Goal: Task Accomplishment & Management: Use online tool/utility

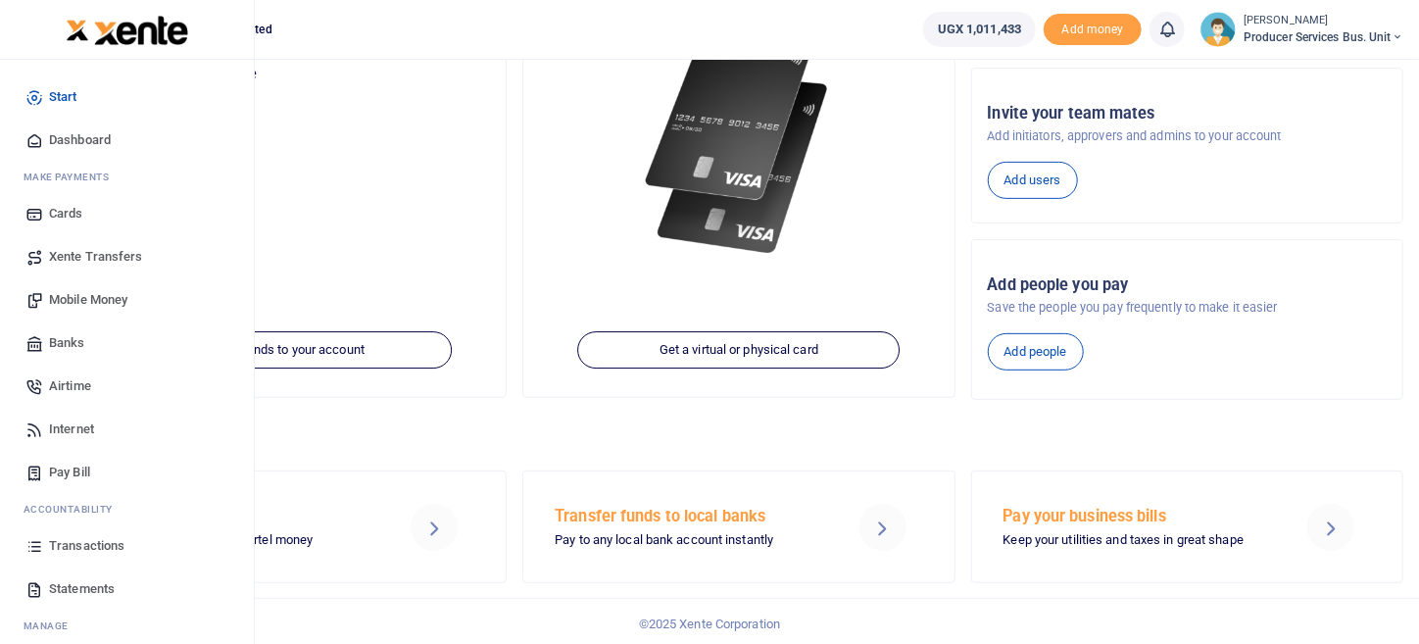
scroll to position [276, 0]
click at [92, 540] on span "Transactions" at bounding box center [86, 546] width 75 height 20
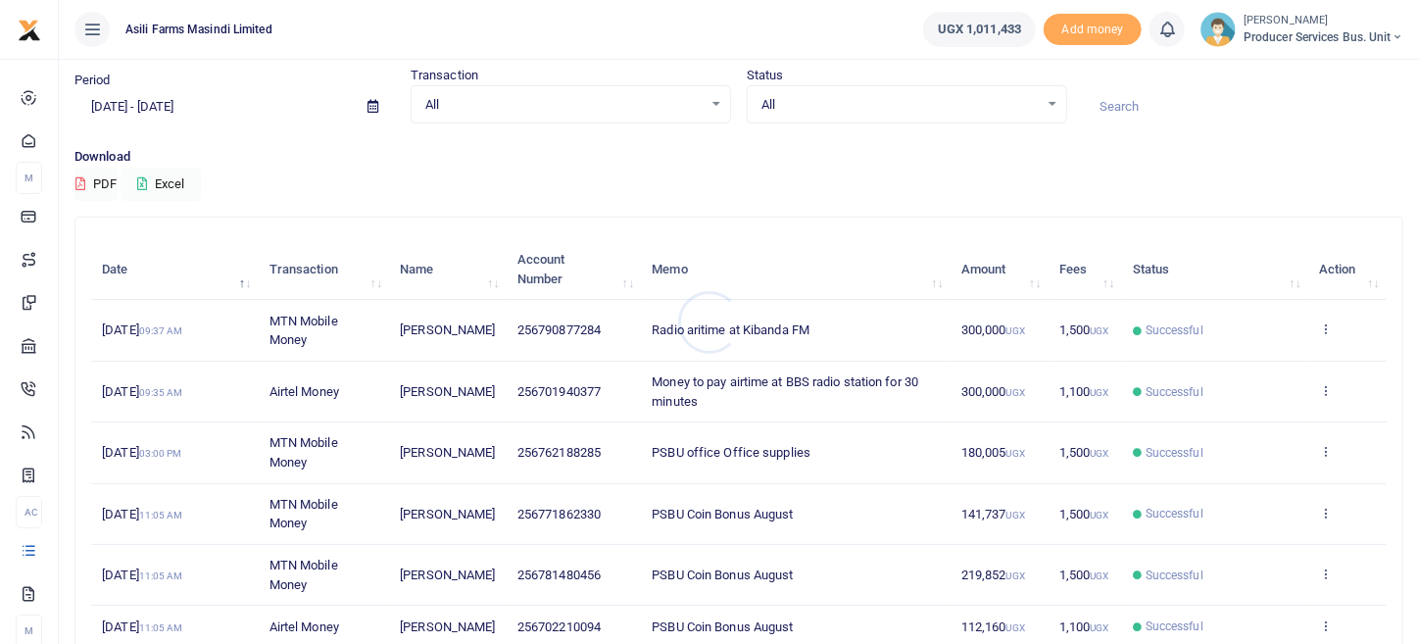
scroll to position [97, 0]
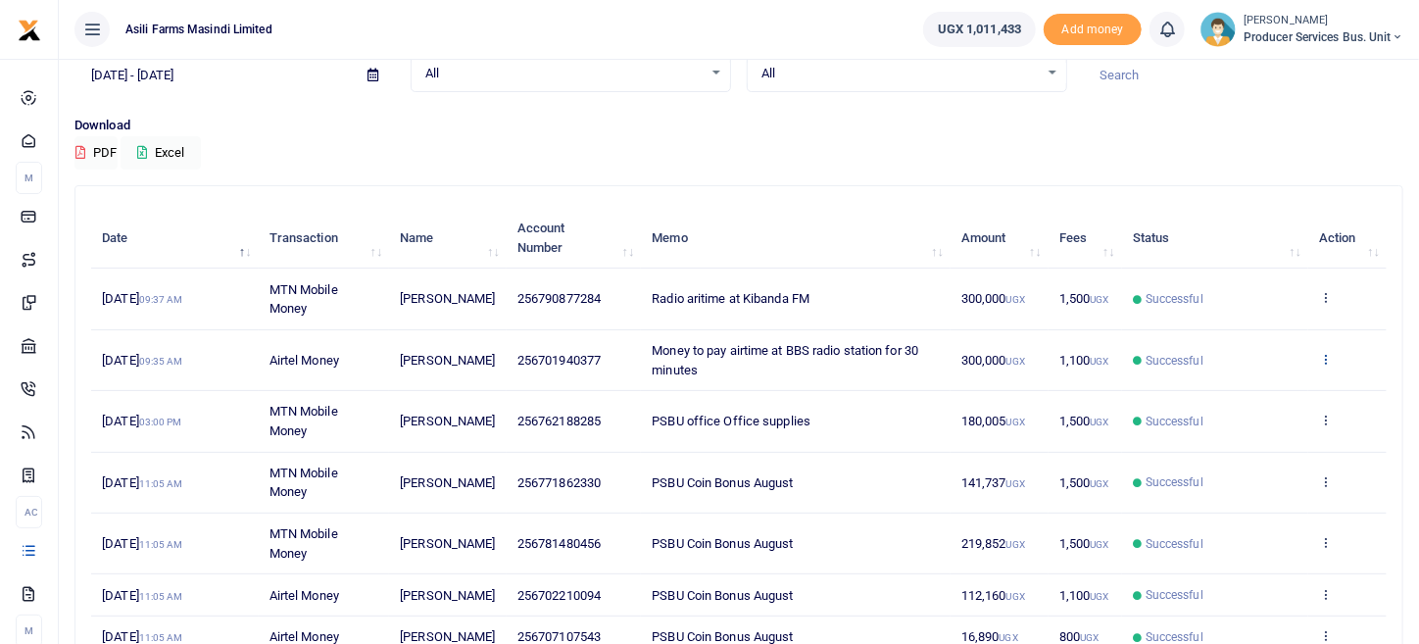
click at [1327, 354] on icon at bounding box center [1325, 359] width 13 height 14
click at [1249, 378] on link "View details" at bounding box center [1254, 390] width 155 height 27
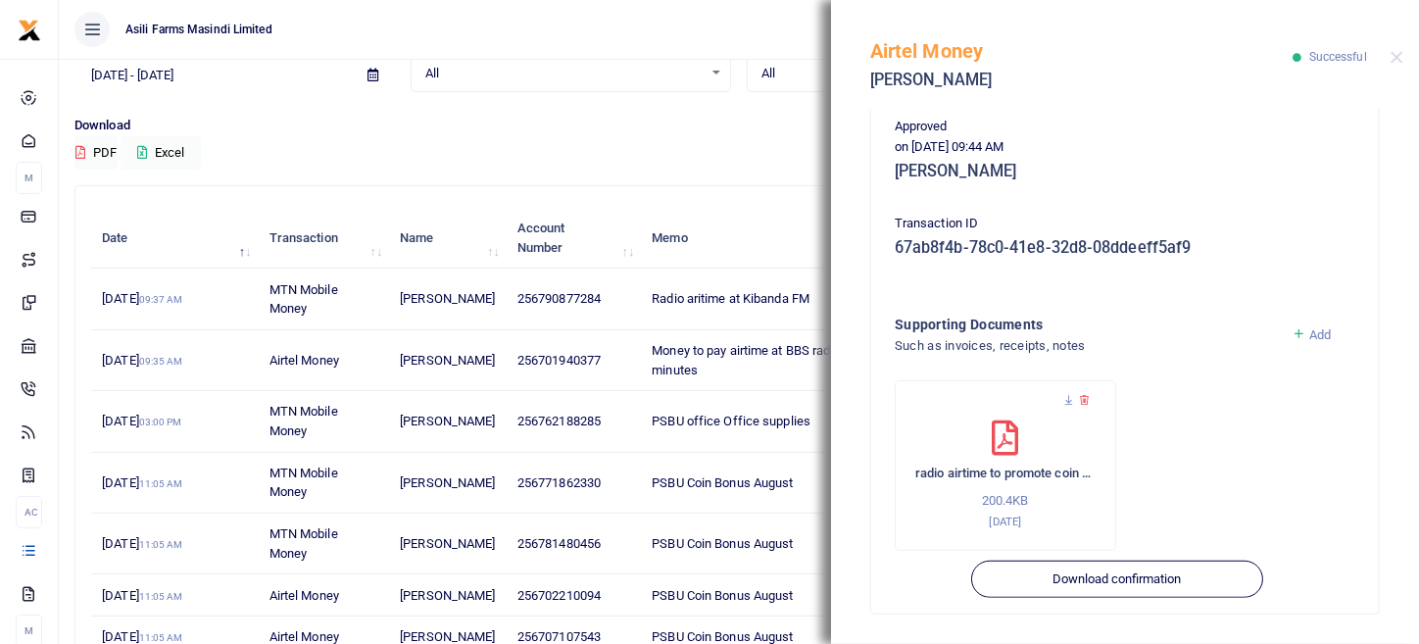
scroll to position [424, 0]
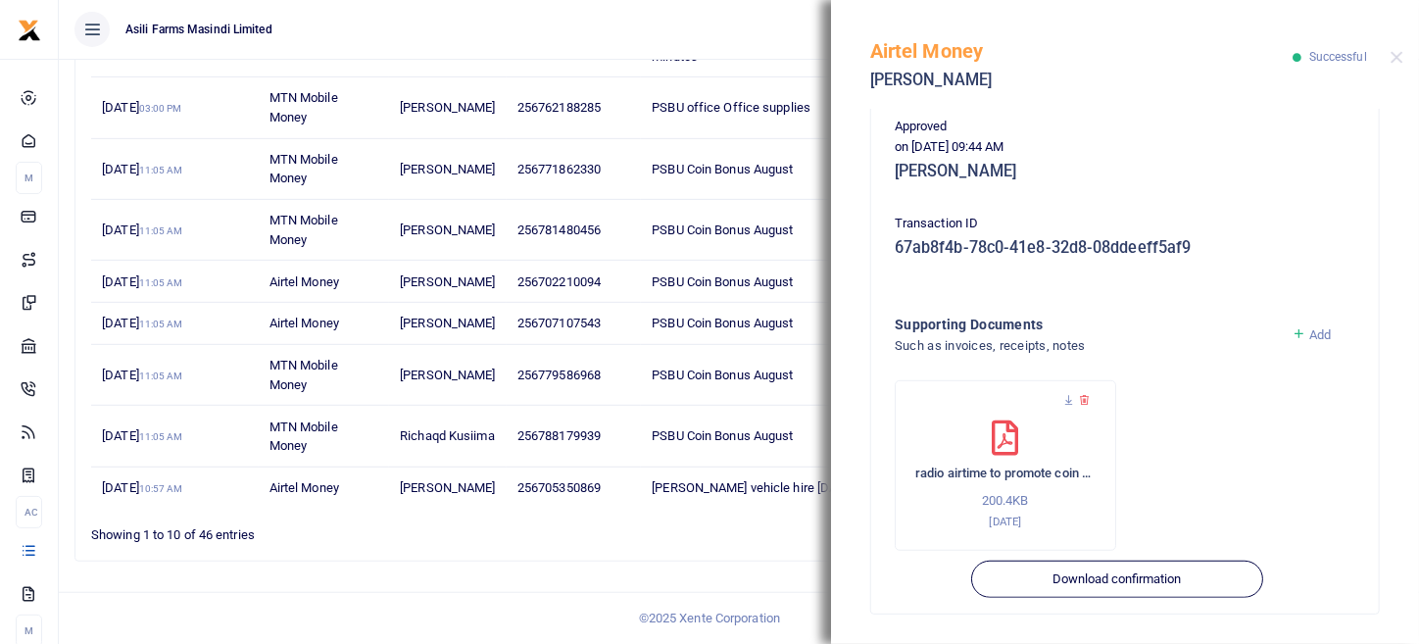
click at [1306, 323] on div "Add" at bounding box center [1323, 347] width 79 height 67
click at [1309, 332] on span "Add" at bounding box center [1320, 334] width 22 height 15
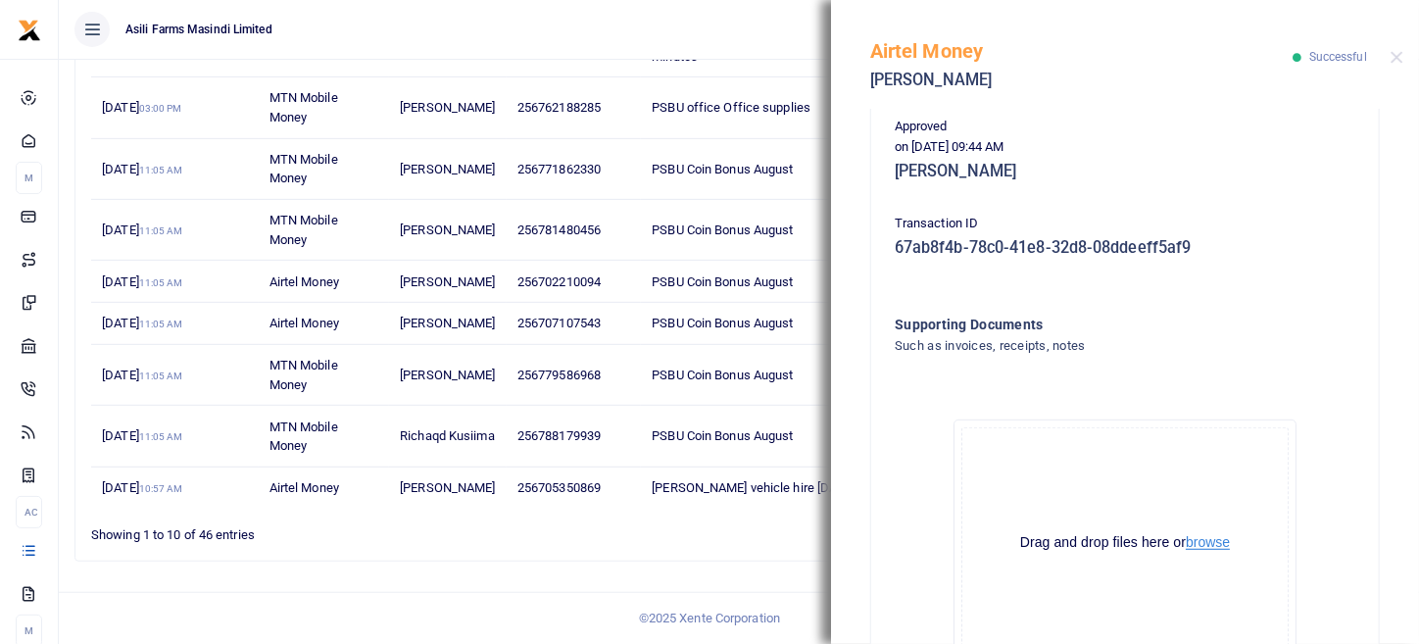
click at [1199, 544] on button "browse" at bounding box center [1208, 542] width 44 height 15
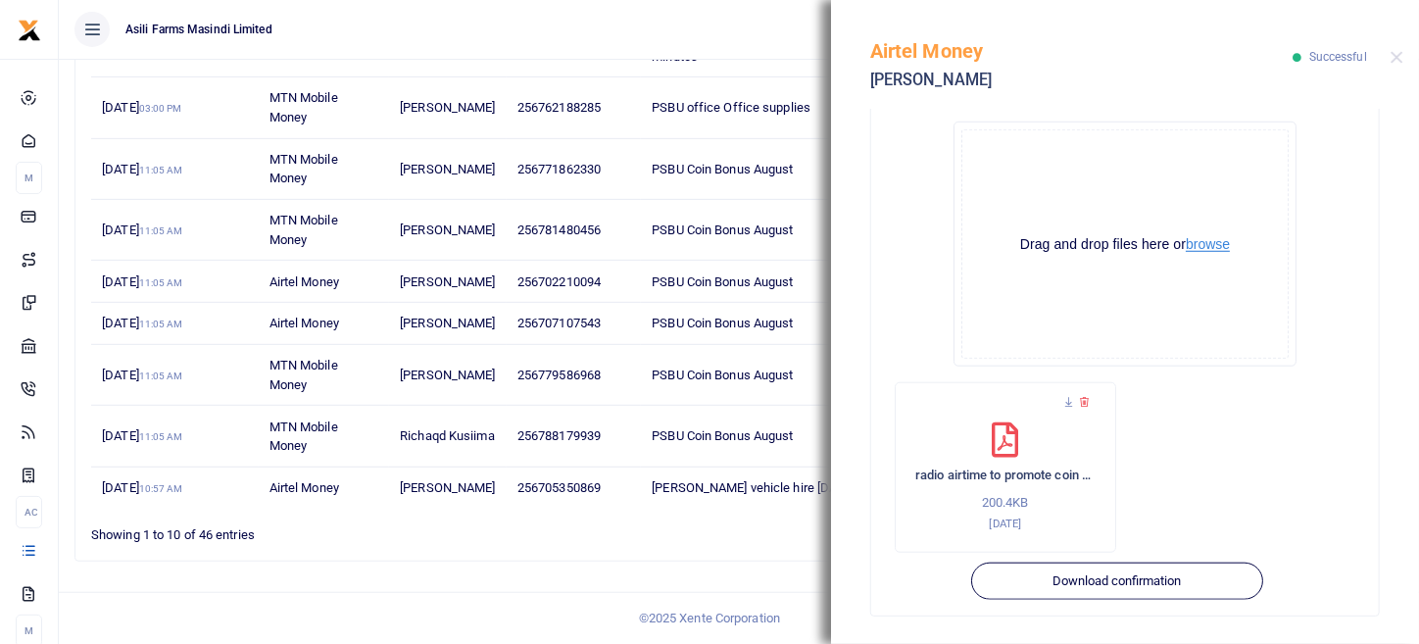
scroll to position [780, 0]
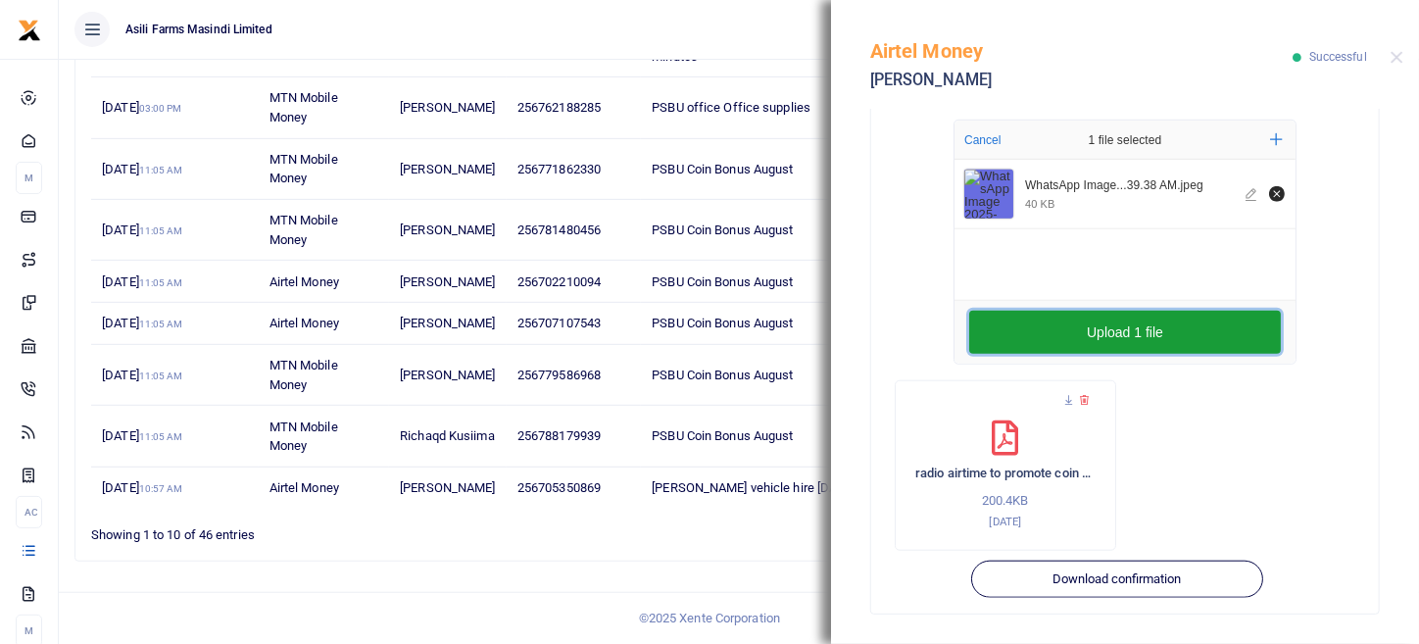
click at [1145, 341] on button "Upload 1 file" at bounding box center [1125, 332] width 312 height 43
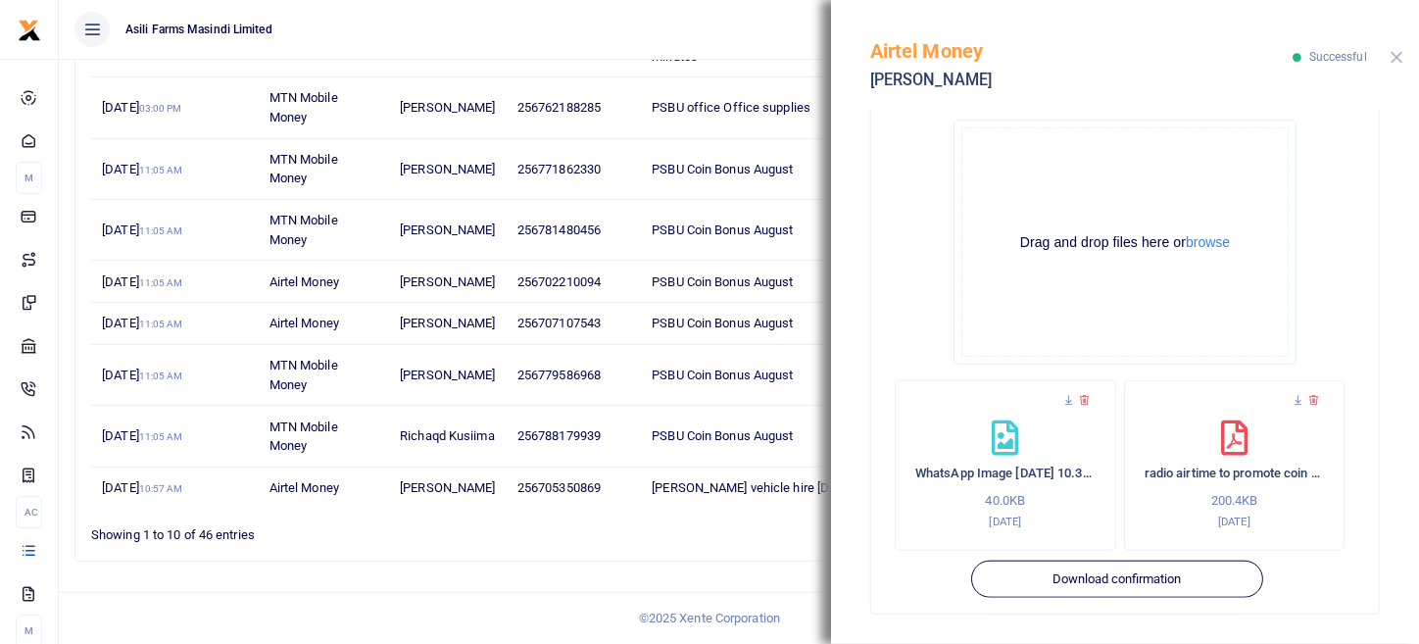
click at [1401, 63] on button "Close" at bounding box center [1396, 57] width 13 height 13
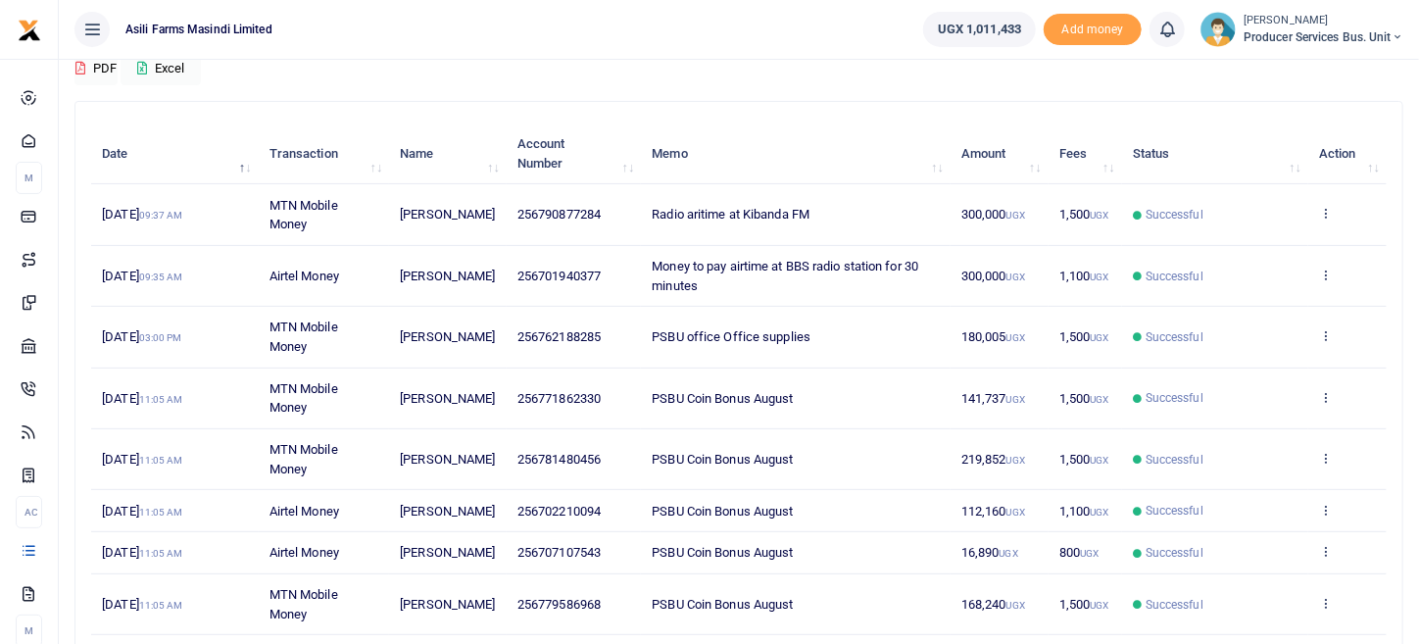
scroll to position [0, 0]
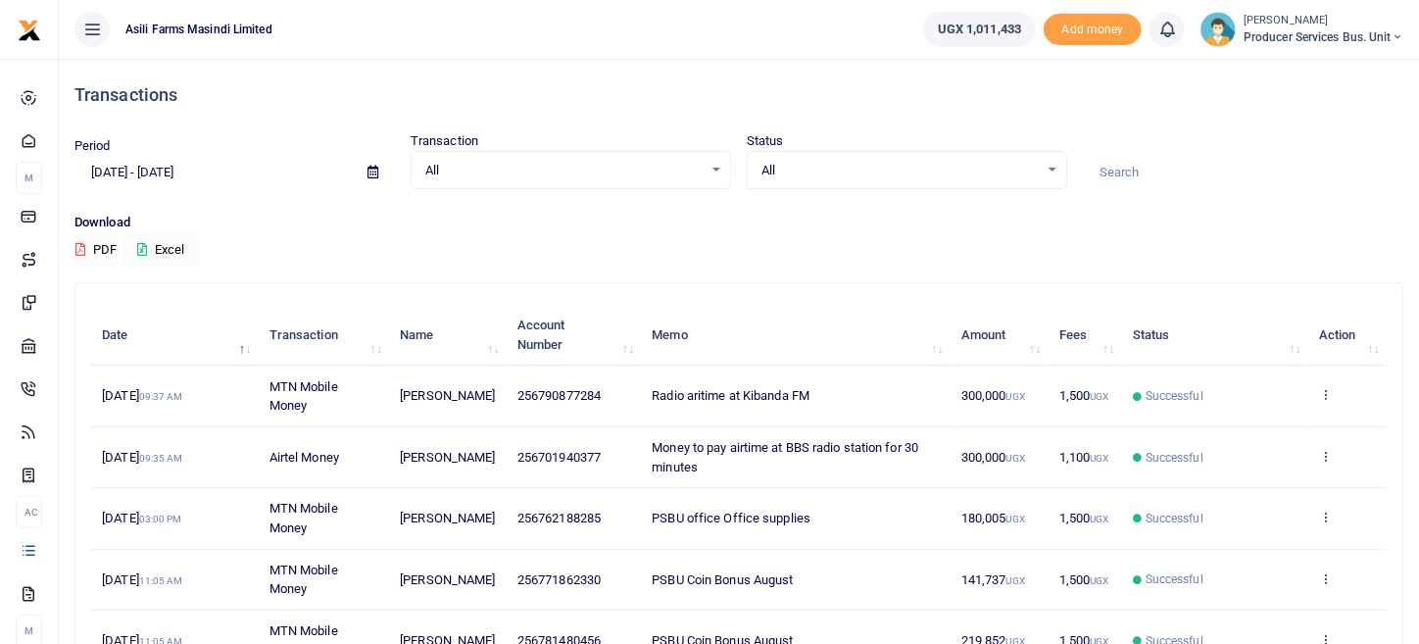
drag, startPoint x: 1254, startPoint y: 118, endPoint x: 455, endPoint y: 114, distance: 799.5
click at [1247, 118] on div "Transactions" at bounding box center [738, 95] width 1329 height 73
